Goal: Transaction & Acquisition: Purchase product/service

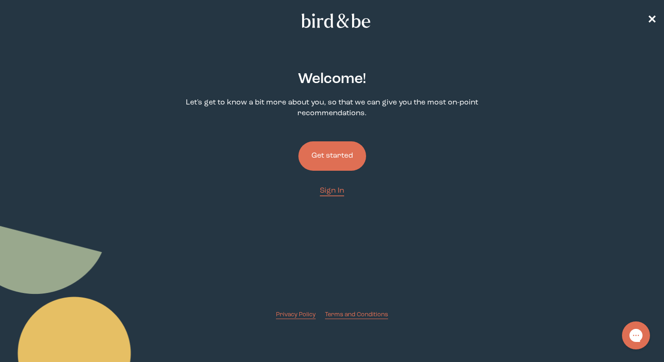
click at [337, 158] on button "Get started" at bounding box center [332, 155] width 68 height 29
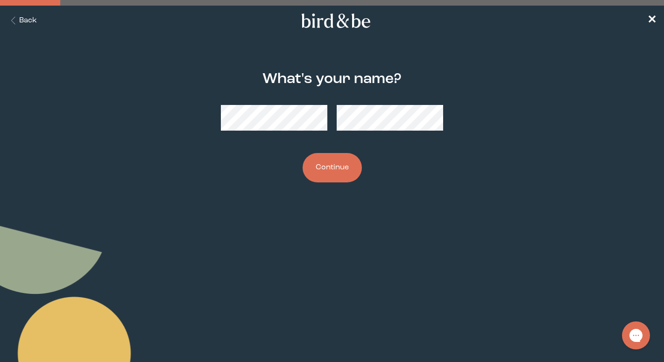
click at [341, 172] on button "Continue" at bounding box center [332, 167] width 59 height 29
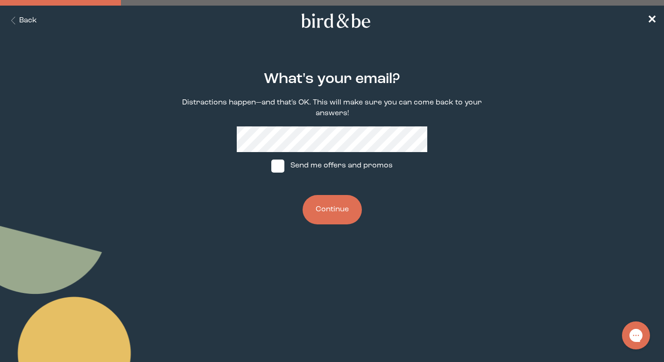
click at [274, 168] on span at bounding box center [277, 166] width 13 height 13
click at [271, 166] on input "Send me offers and promos" at bounding box center [271, 166] width 0 height 0
checkbox input "true"
click at [331, 210] on button "Continue" at bounding box center [332, 209] width 59 height 29
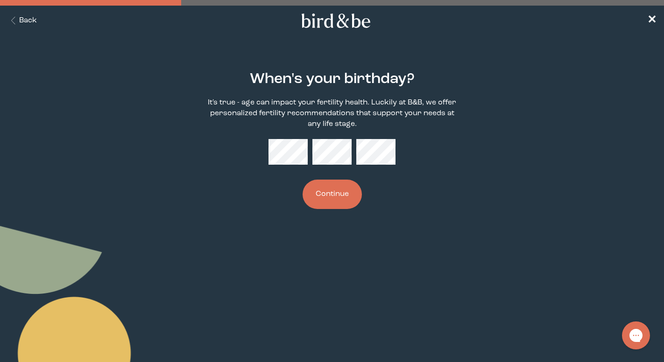
click at [332, 202] on button "Continue" at bounding box center [332, 194] width 59 height 29
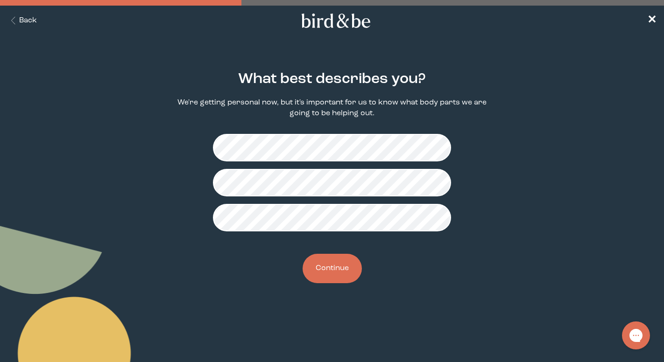
click at [342, 280] on button "Continue" at bounding box center [332, 268] width 59 height 29
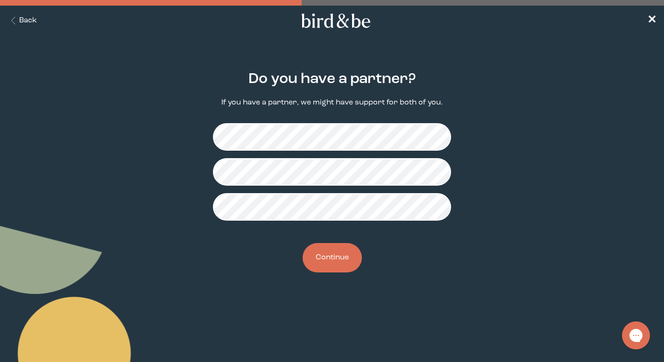
click at [339, 257] on button "Continue" at bounding box center [332, 257] width 59 height 29
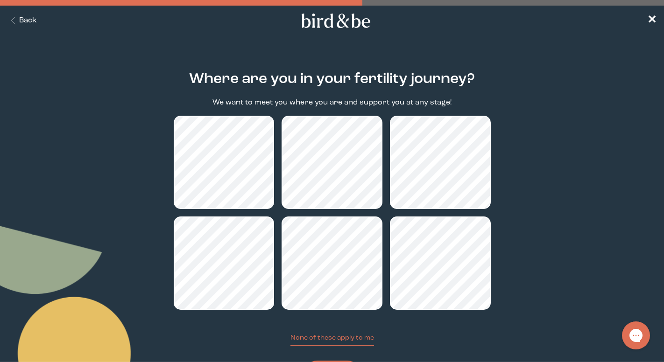
scroll to position [51, 0]
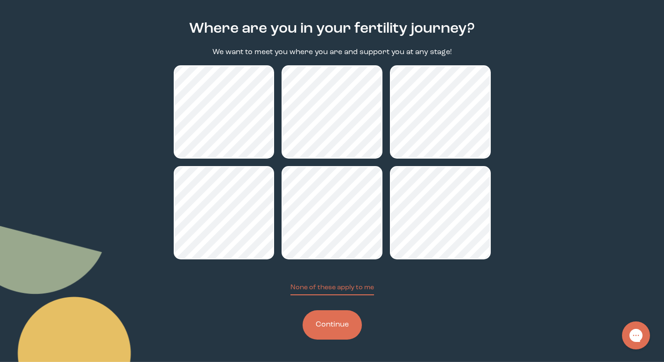
click at [339, 326] on button "Continue" at bounding box center [332, 324] width 59 height 29
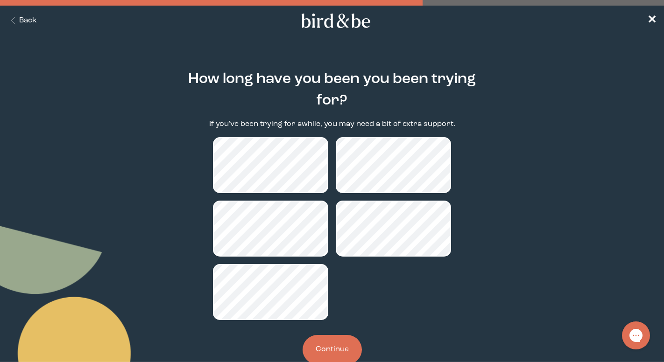
click at [330, 351] on button "Continue" at bounding box center [332, 349] width 59 height 29
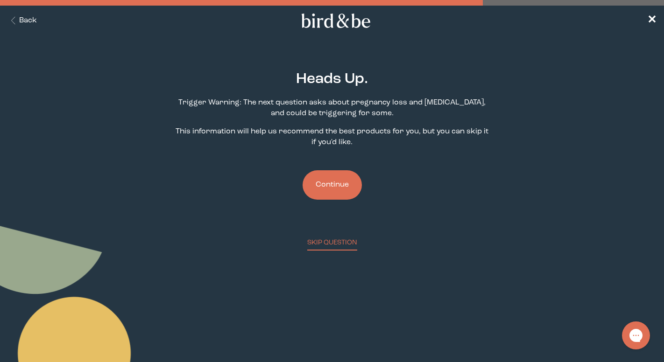
click at [330, 186] on button "Continue" at bounding box center [332, 184] width 59 height 29
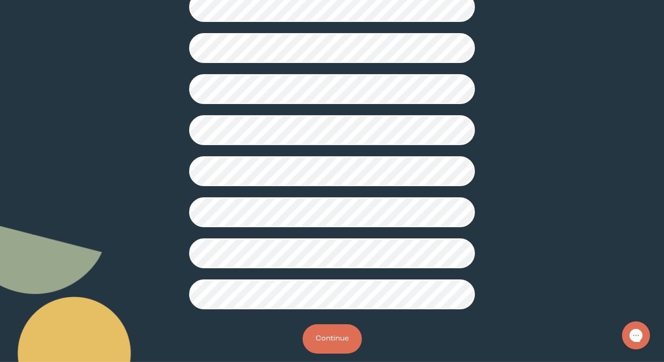
scroll to position [222, 0]
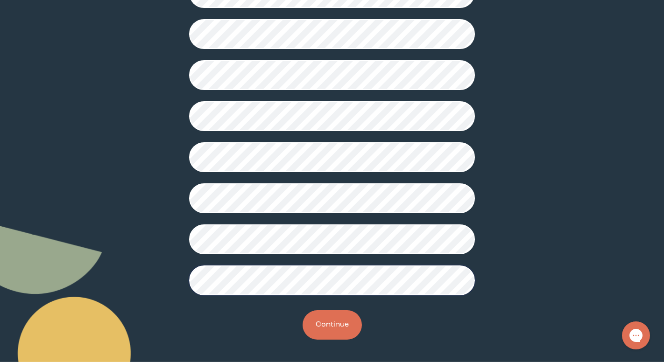
click at [328, 331] on button "Continue" at bounding box center [332, 324] width 59 height 29
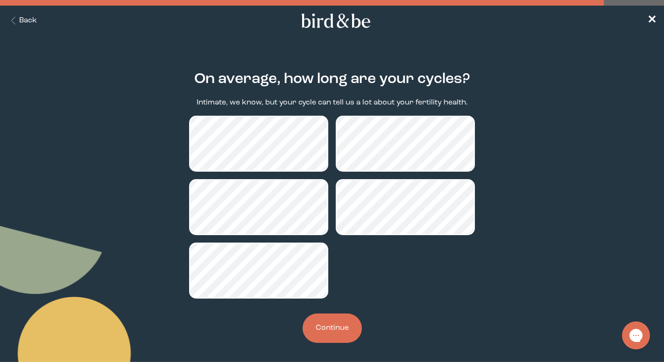
click at [334, 329] on button "Continue" at bounding box center [332, 328] width 59 height 29
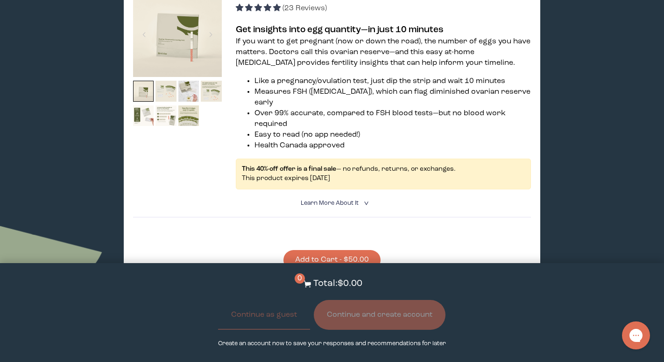
scroll to position [1418, 0]
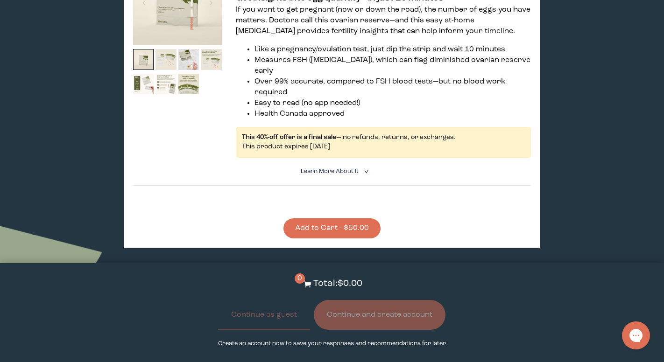
click at [340, 219] on button "Add to Cart - $50.00" at bounding box center [331, 229] width 97 height 20
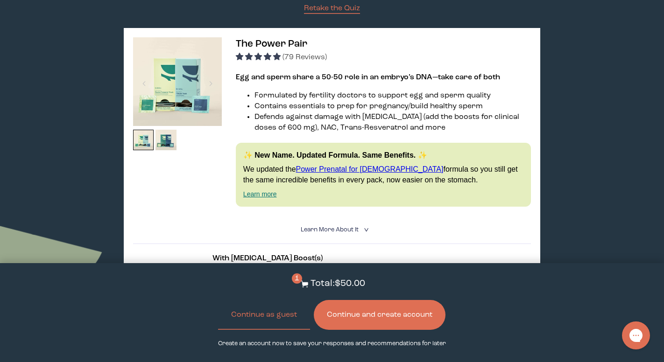
scroll to position [0, 0]
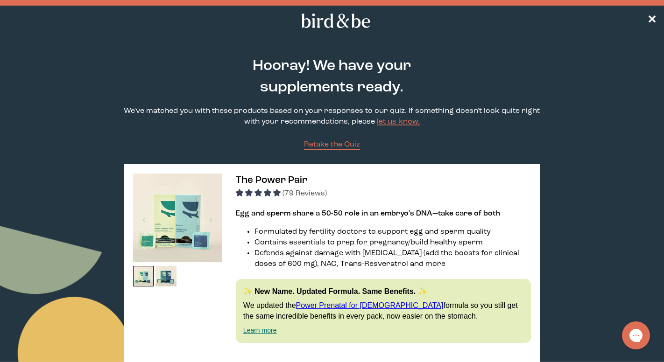
click at [331, 24] on use at bounding box center [336, 21] width 69 height 14
